Goal: Check status: Check status

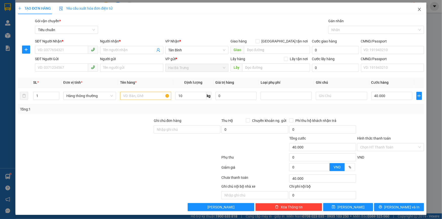
click at [413, 11] on span "Close" at bounding box center [419, 10] width 14 height 14
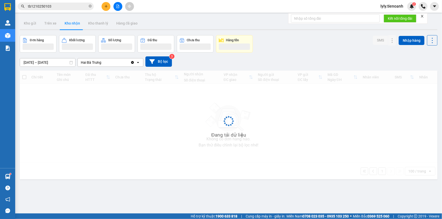
click at [62, 8] on input "tb1210250103" at bounding box center [58, 7] width 60 height 6
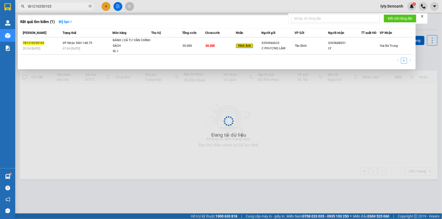
click at [62, 8] on input "tb1210250103" at bounding box center [58, 7] width 60 height 6
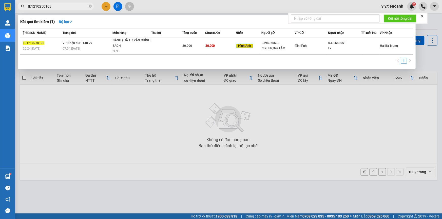
paste input "0935494216"
type input "0935494216"
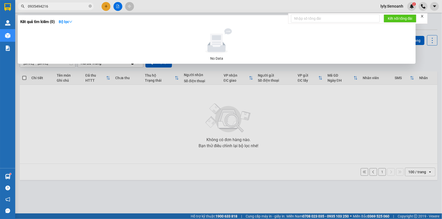
click at [49, 7] on input "0935494216" at bounding box center [58, 7] width 60 height 6
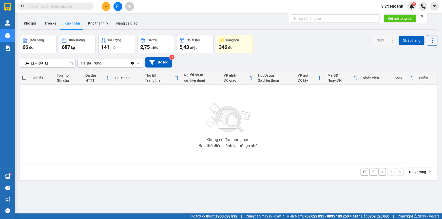
click at [84, 4] on input "text" at bounding box center [58, 7] width 60 height 6
click at [83, 6] on input "text" at bounding box center [58, 7] width 60 height 6
